Goal: Task Accomplishment & Management: Complete application form

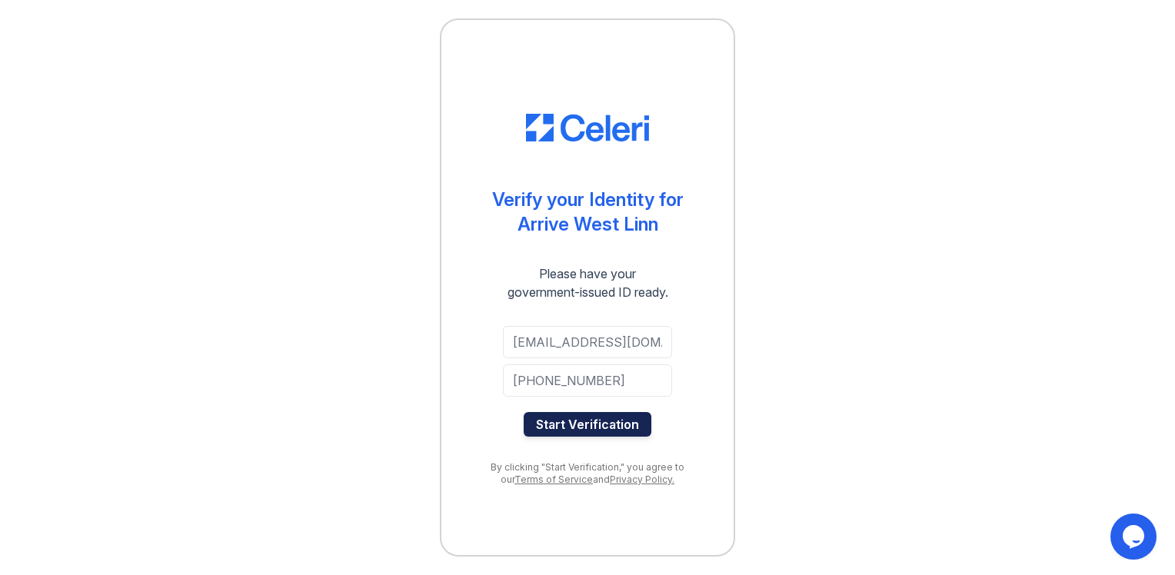
click at [605, 428] on button "Start Verification" at bounding box center [588, 424] width 128 height 25
